Goal: Find specific page/section: Find specific page/section

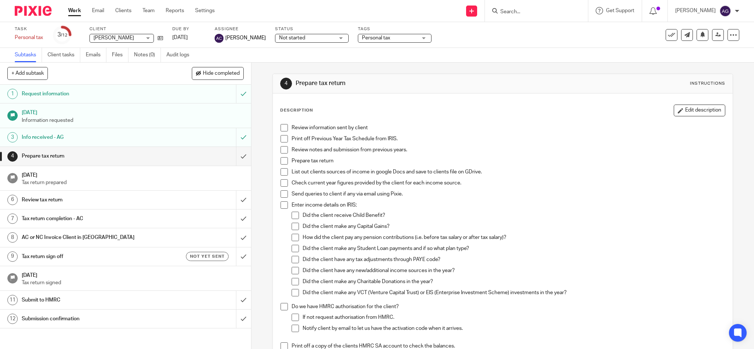
click at [531, 10] on input "Search" at bounding box center [533, 12] width 66 height 7
type input "[PERSON_NAME]"
drag, startPoint x: 545, startPoint y: 11, endPoint x: 494, endPoint y: 5, distance: 51.1
click at [495, 5] on div "Send new email Create task Add client Request signature [PERSON_NAME] [PERSON_N…" at bounding box center [490, 11] width 528 height 22
type input "[PERSON_NAME]"
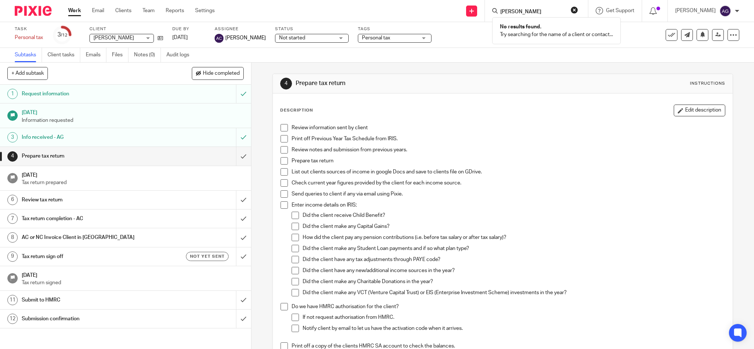
drag, startPoint x: 548, startPoint y: 11, endPoint x: 487, endPoint y: 1, distance: 62.0
click at [489, 0] on div "Send new email Create task Add client Request signature [PERSON_NAME] No result…" at bounding box center [490, 11] width 528 height 22
drag, startPoint x: 545, startPoint y: 11, endPoint x: 508, endPoint y: 8, distance: 37.4
click at [508, 8] on div "[PERSON_NAME] [PERSON_NAME] y (ST)" at bounding box center [536, 11] width 103 height 22
drag, startPoint x: 550, startPoint y: 7, endPoint x: 501, endPoint y: 4, distance: 49.5
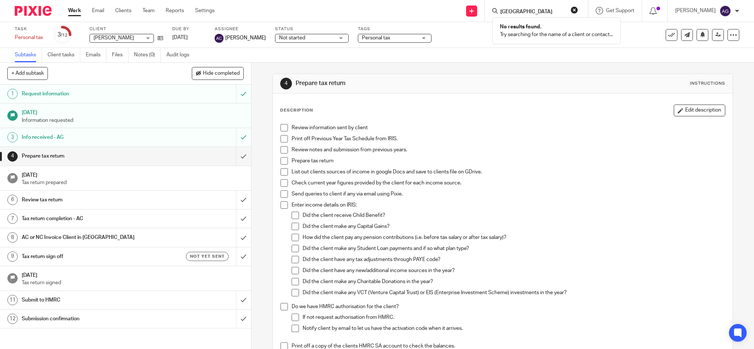
click at [538, 7] on form "[GEOGRAPHIC_DATA]" at bounding box center [539, 10] width 78 height 9
drag, startPoint x: 541, startPoint y: 11, endPoint x: 508, endPoint y: 8, distance: 32.9
click at [508, 8] on div "Newbury No results found. Try searching for the name of a client or contact..." at bounding box center [536, 11] width 103 height 22
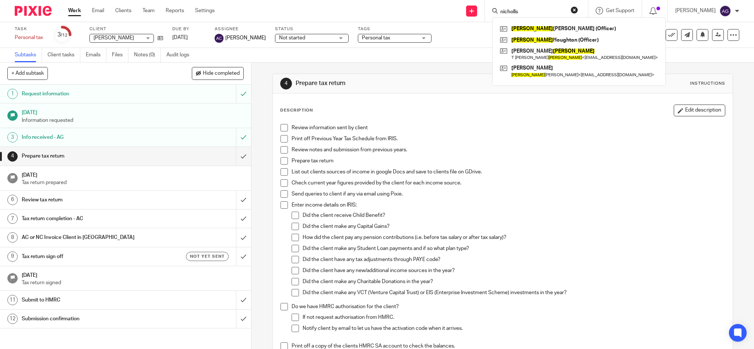
type input "nicholls"
drag, startPoint x: 544, startPoint y: 13, endPoint x: 486, endPoint y: -1, distance: 60.0
click at [486, 0] on html "Work Email Clients Team Reports Settings Work Email Clients Team Reports Settin…" at bounding box center [377, 174] width 754 height 349
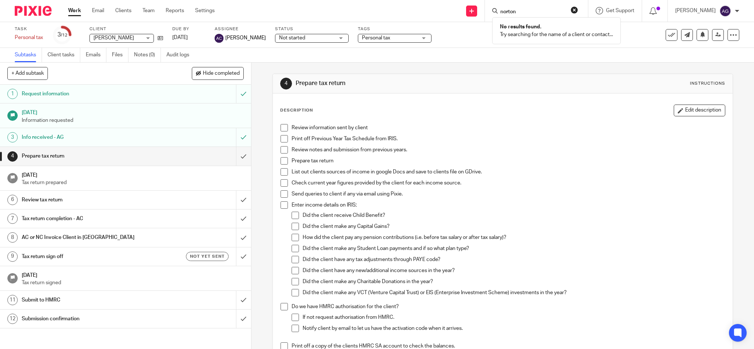
type input "norton"
